Goal: Information Seeking & Learning: Learn about a topic

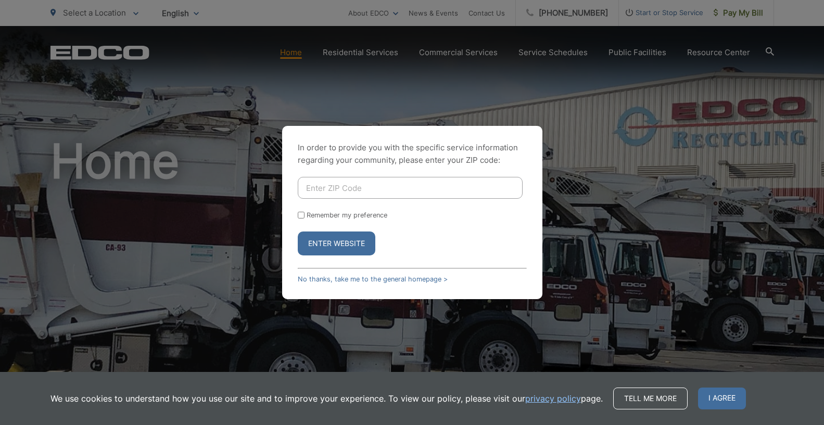
click at [431, 183] on input "Enter ZIP Code" at bounding box center [410, 188] width 225 height 22
type input "91942"
click at [302, 213] on input "Remember my preference" at bounding box center [301, 215] width 7 height 7
checkbox input "true"
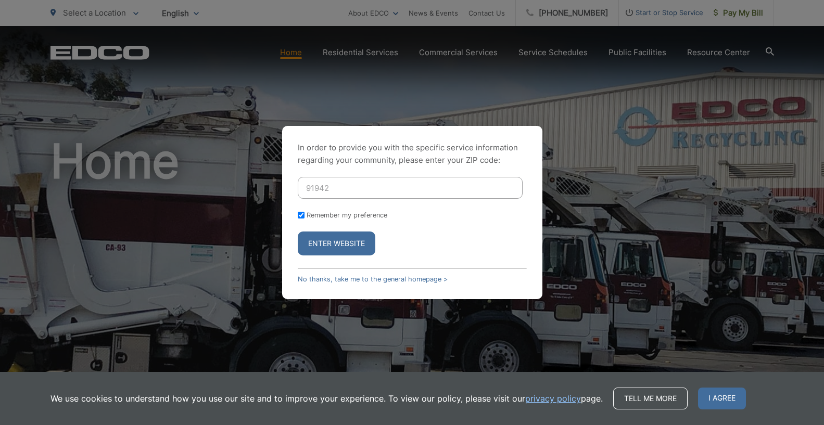
drag, startPoint x: 325, startPoint y: 245, endPoint x: 335, endPoint y: 251, distance: 11.4
click at [326, 245] on button "Enter Website" at bounding box center [337, 244] width 78 height 24
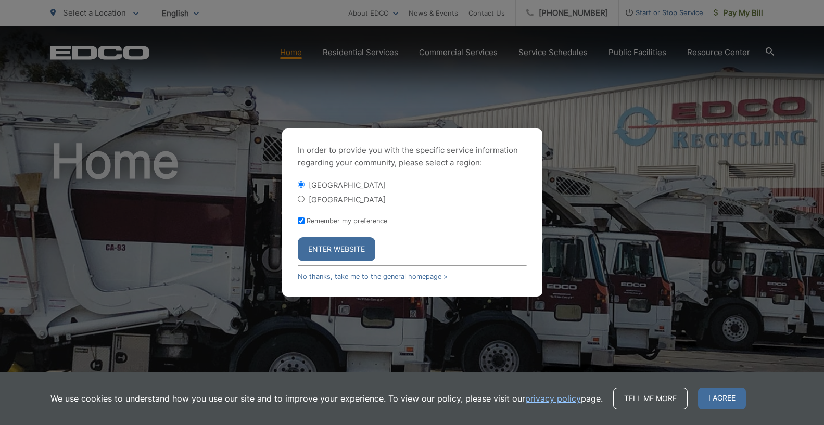
drag, startPoint x: 338, startPoint y: 254, endPoint x: 349, endPoint y: 255, distance: 11.0
click at [338, 254] on button "Enter Website" at bounding box center [337, 249] width 78 height 24
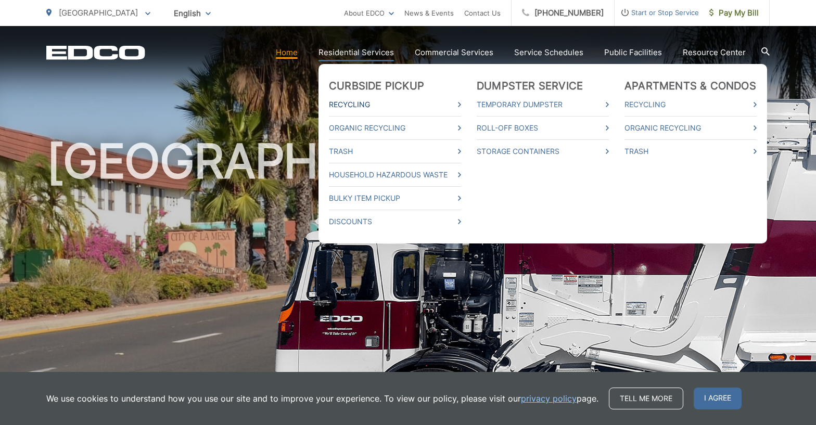
click at [366, 99] on link "Recycling" at bounding box center [395, 104] width 132 height 12
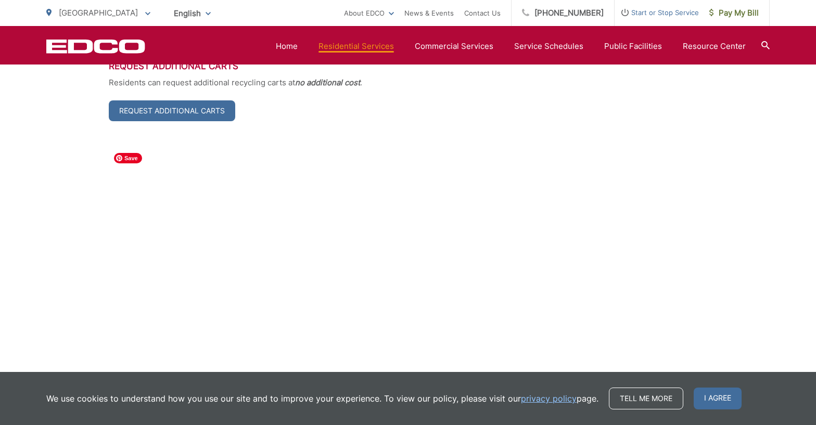
scroll to position [572, 0]
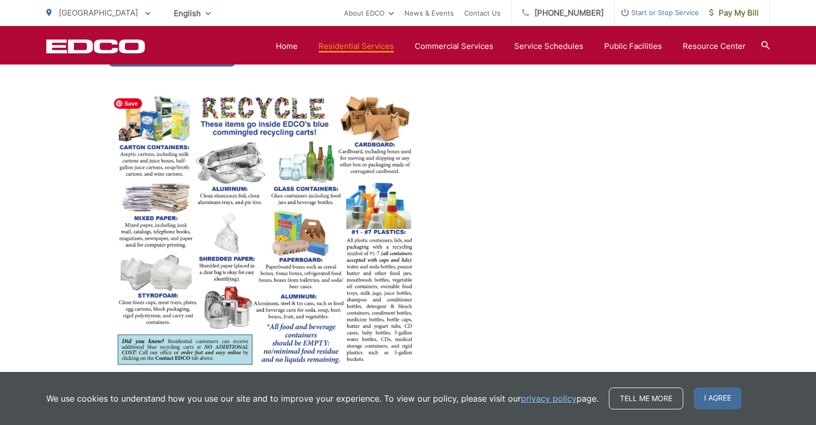
click at [260, 230] on img at bounding box center [265, 230] width 312 height 275
